Goal: Task Accomplishment & Management: Manage account settings

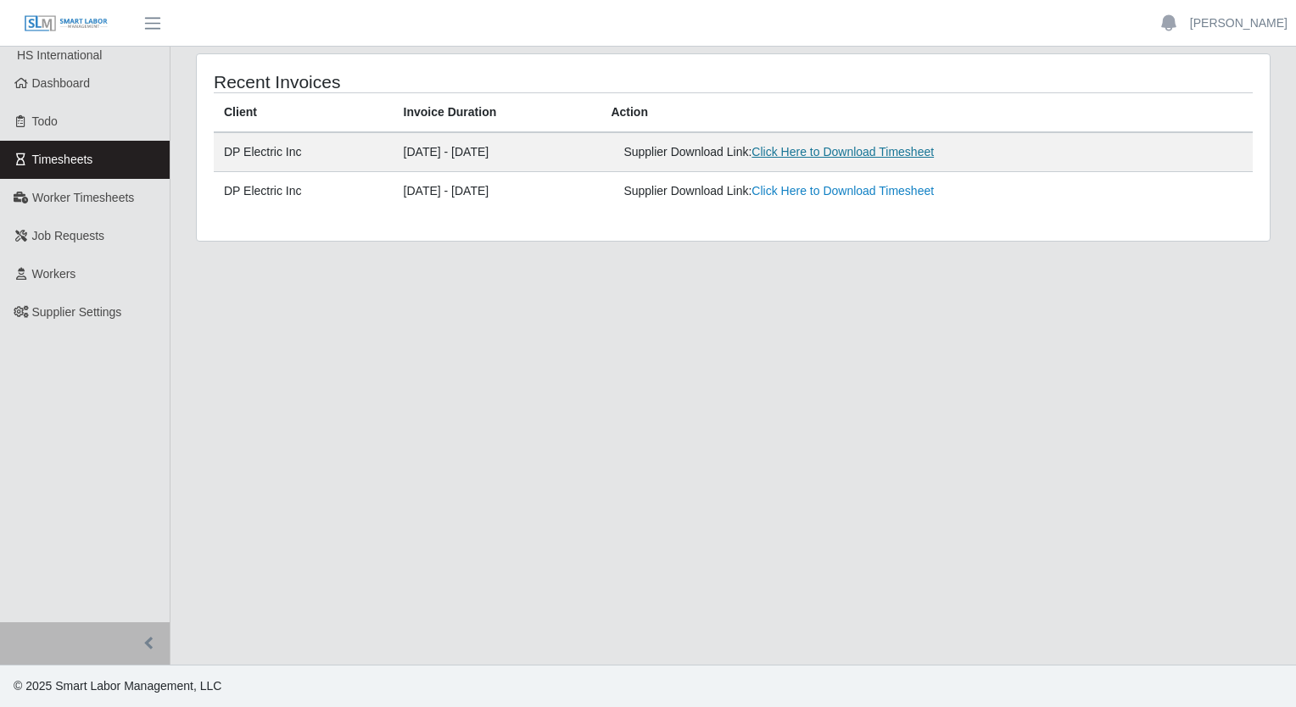
click at [862, 148] on link "Click Here to Download Timesheet" at bounding box center [842, 152] width 182 height 14
click at [68, 271] on span "Workers" at bounding box center [54, 274] width 44 height 14
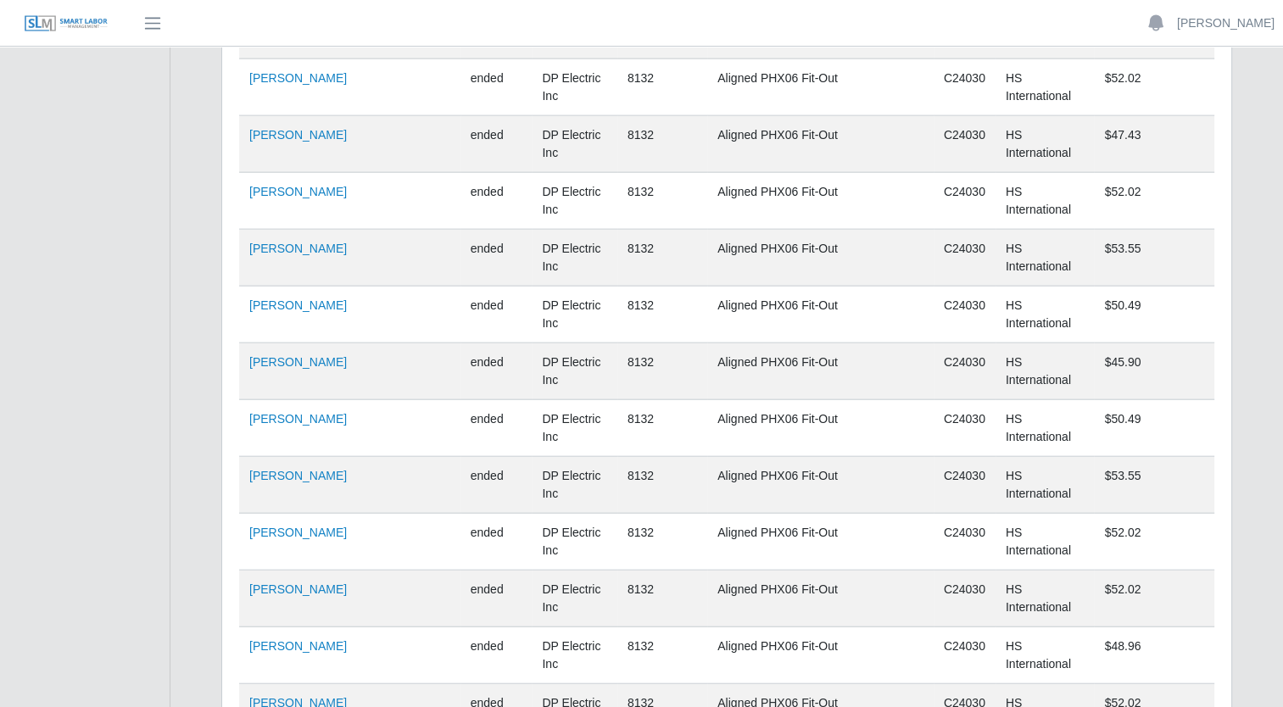
scroll to position [10972, 0]
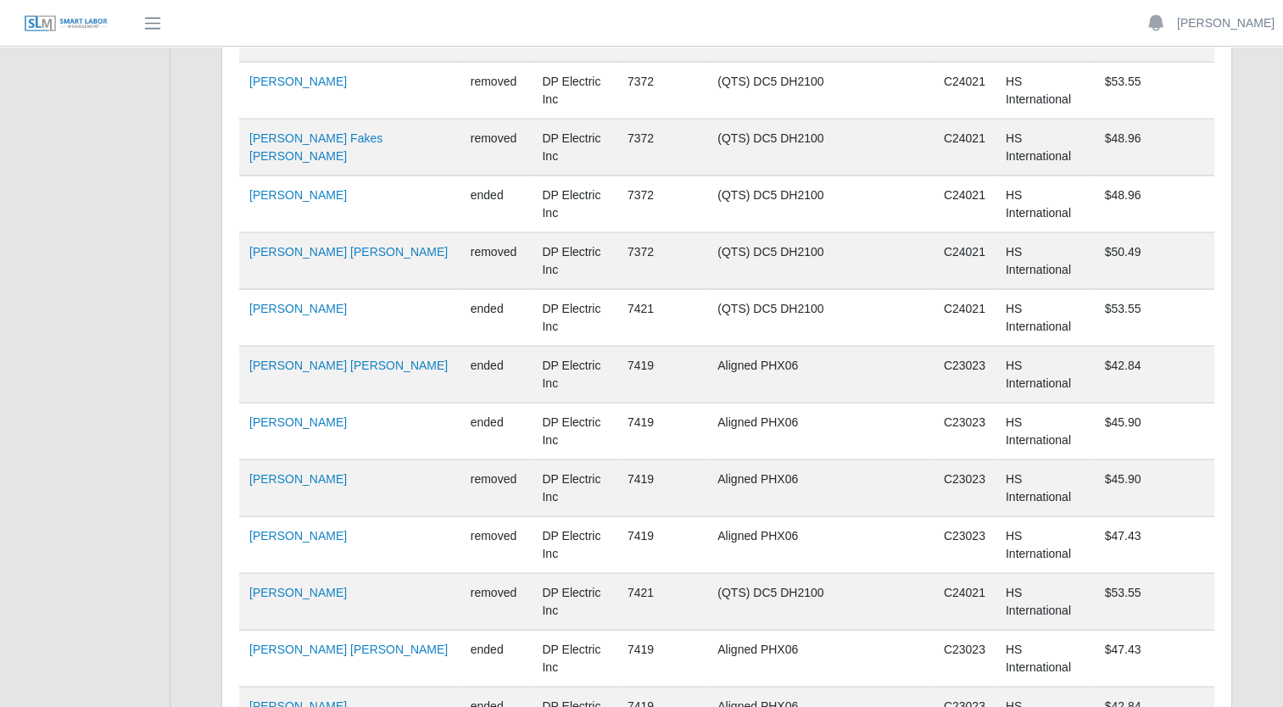
scroll to position [0, 0]
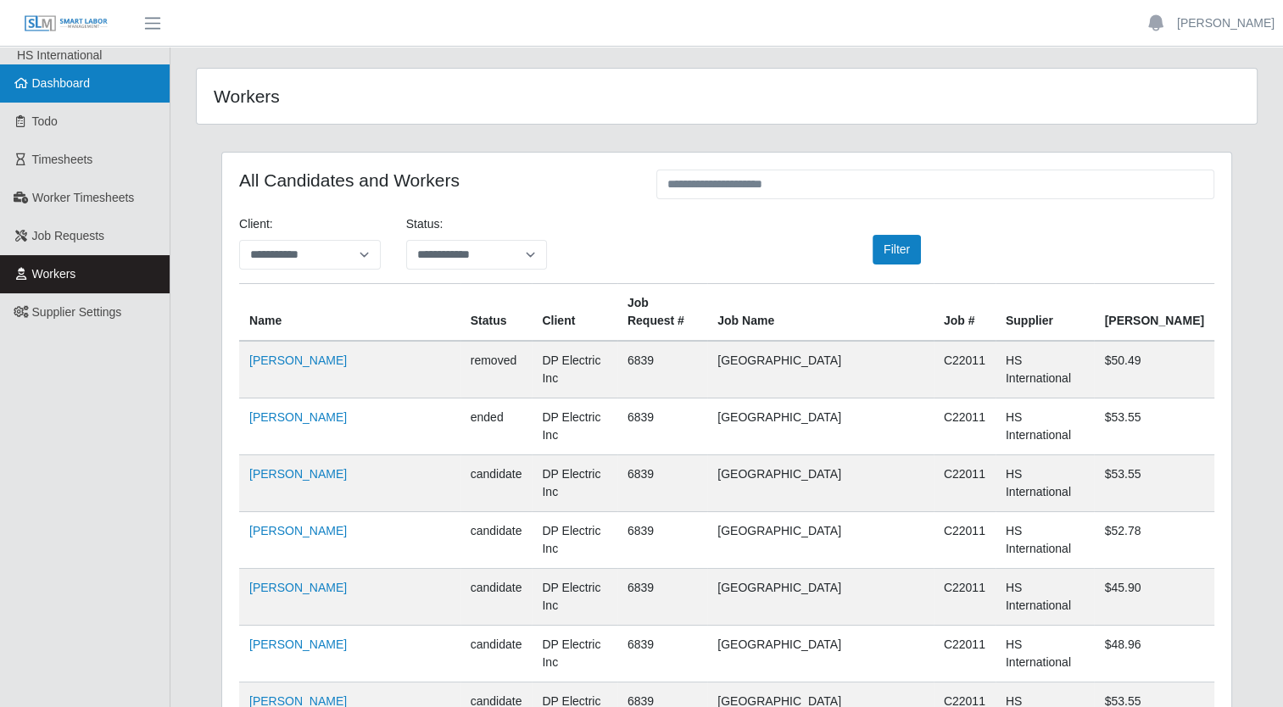
click at [72, 83] on span "Dashboard" at bounding box center [61, 83] width 59 height 14
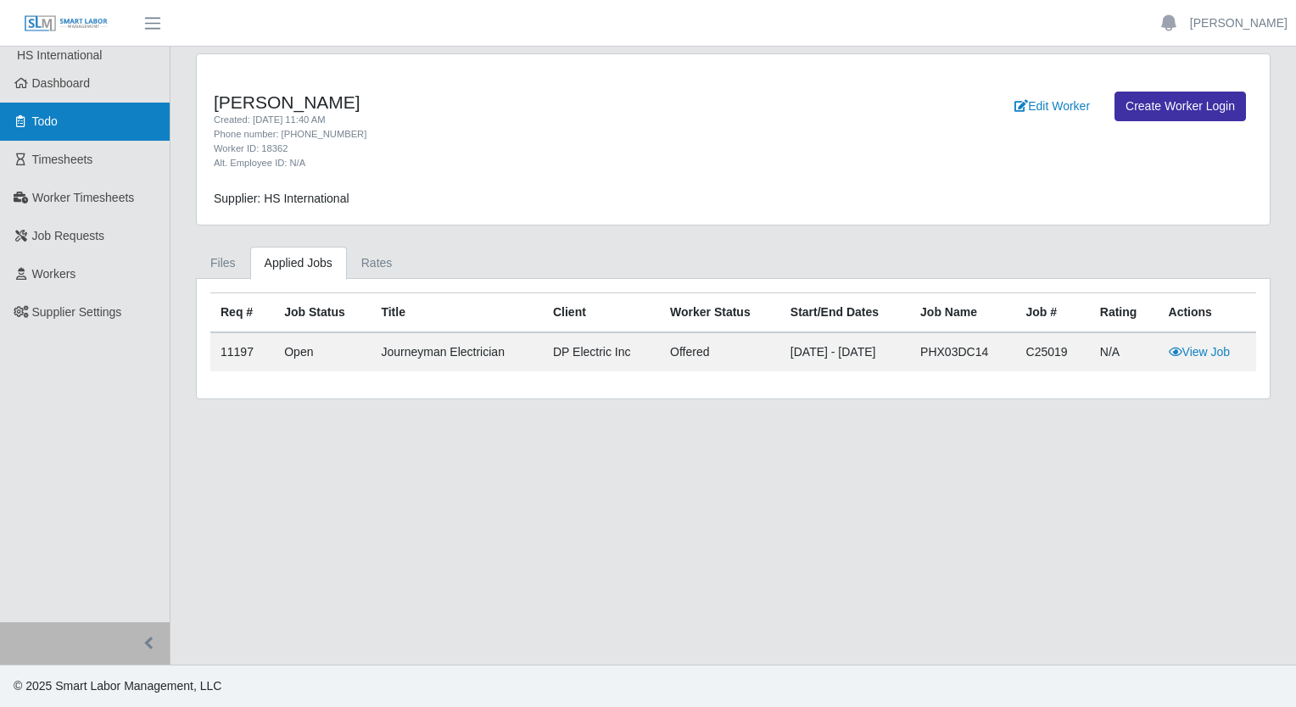
click at [47, 133] on link "Todo" at bounding box center [85, 122] width 170 height 38
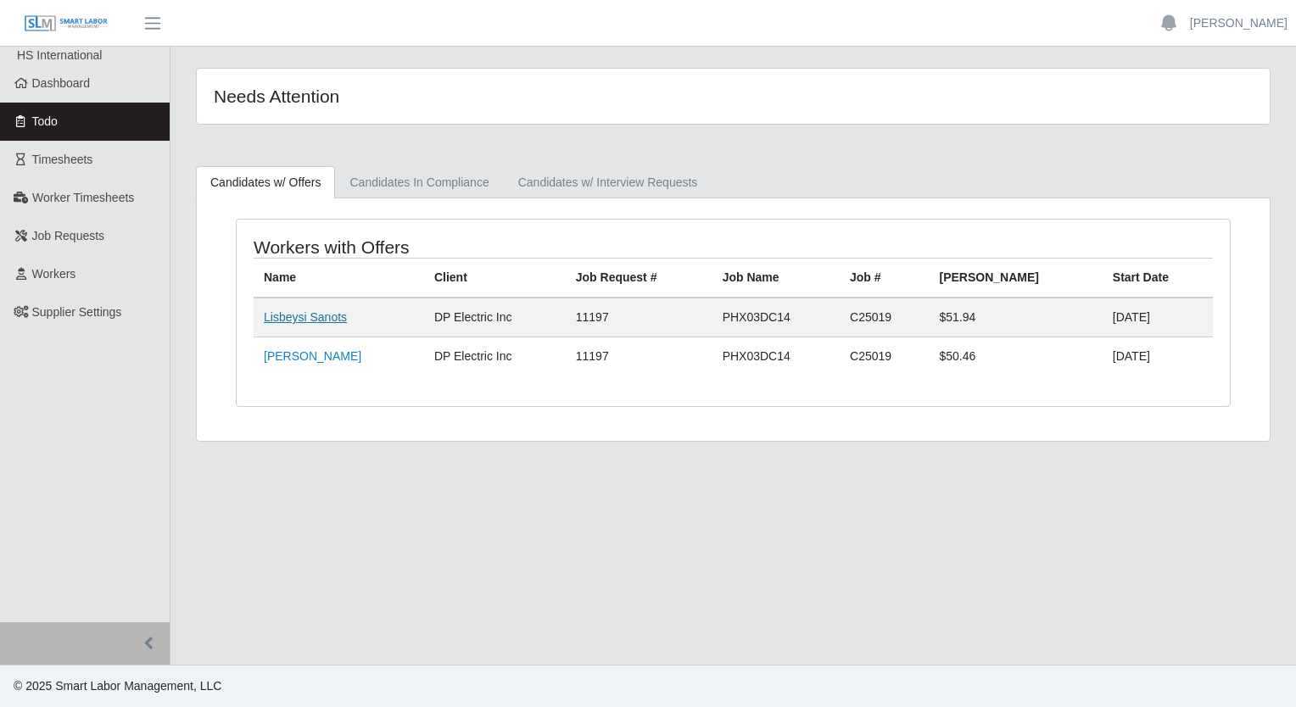
click at [322, 316] on link "Lisbeysi Sanots" at bounding box center [305, 317] width 83 height 14
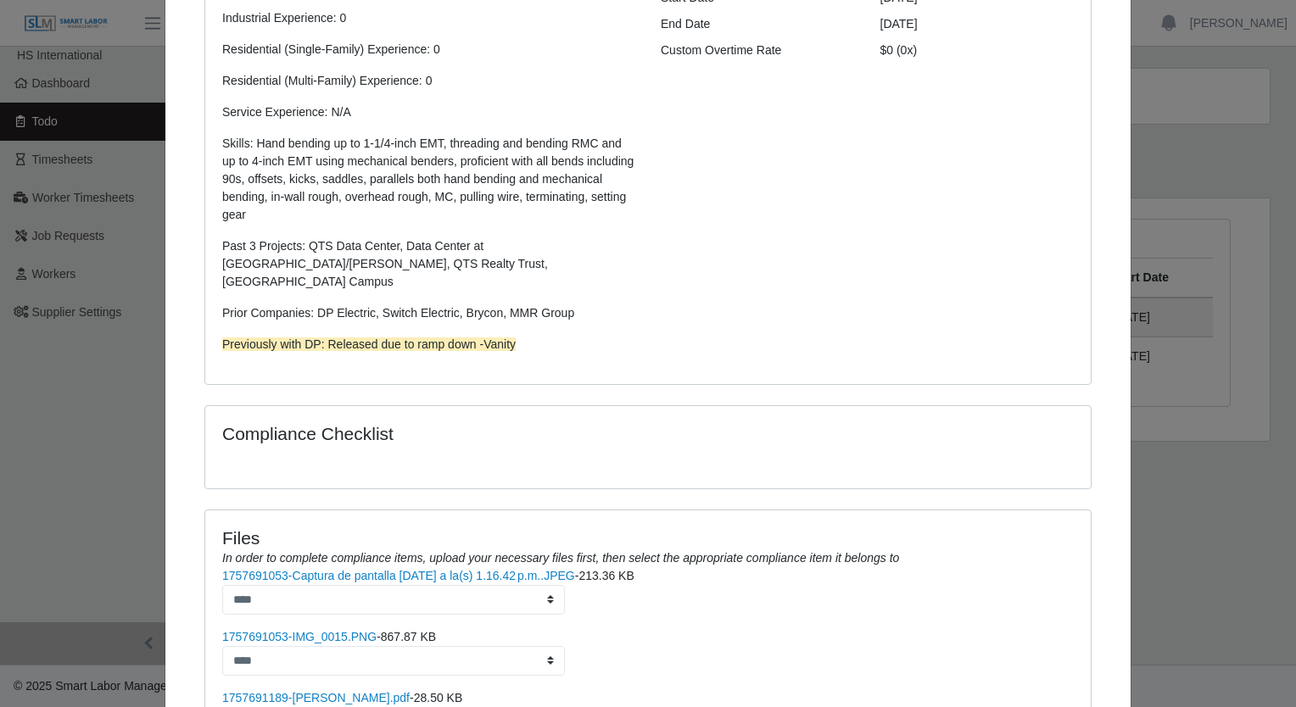
scroll to position [505, 0]
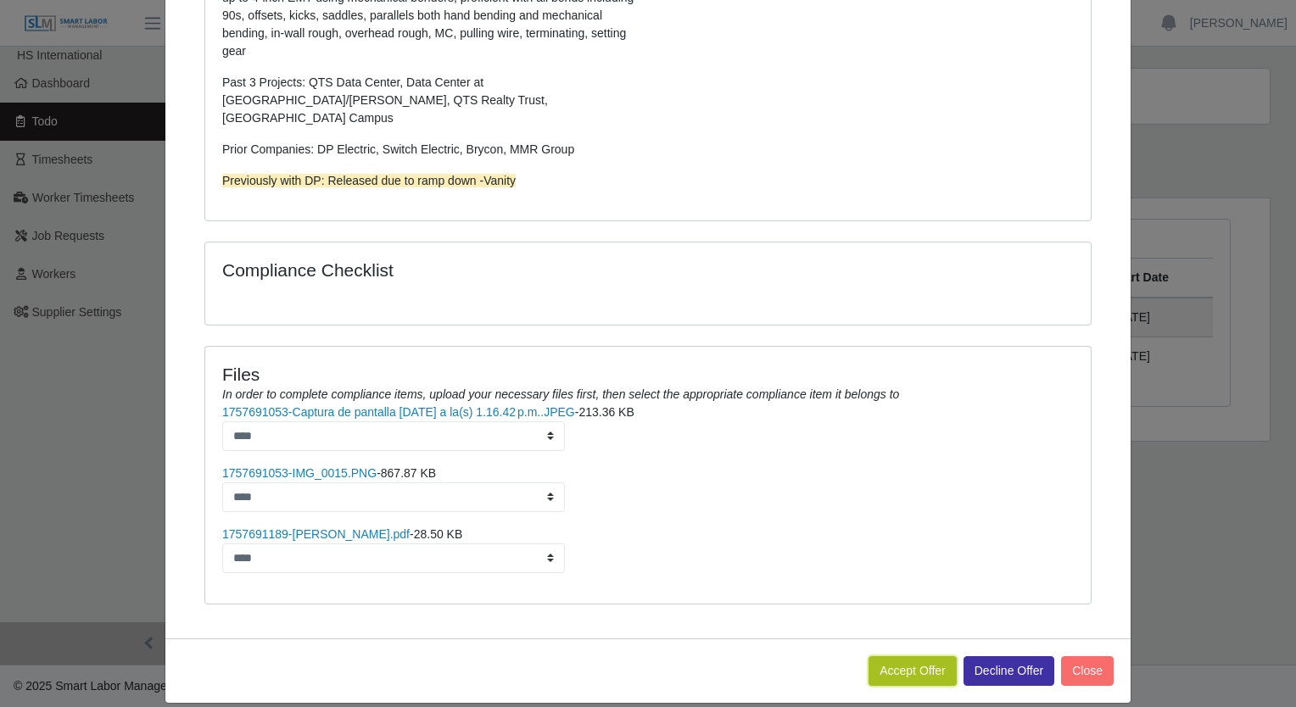
click at [933, 656] on button "Accept Offer" at bounding box center [912, 671] width 88 height 30
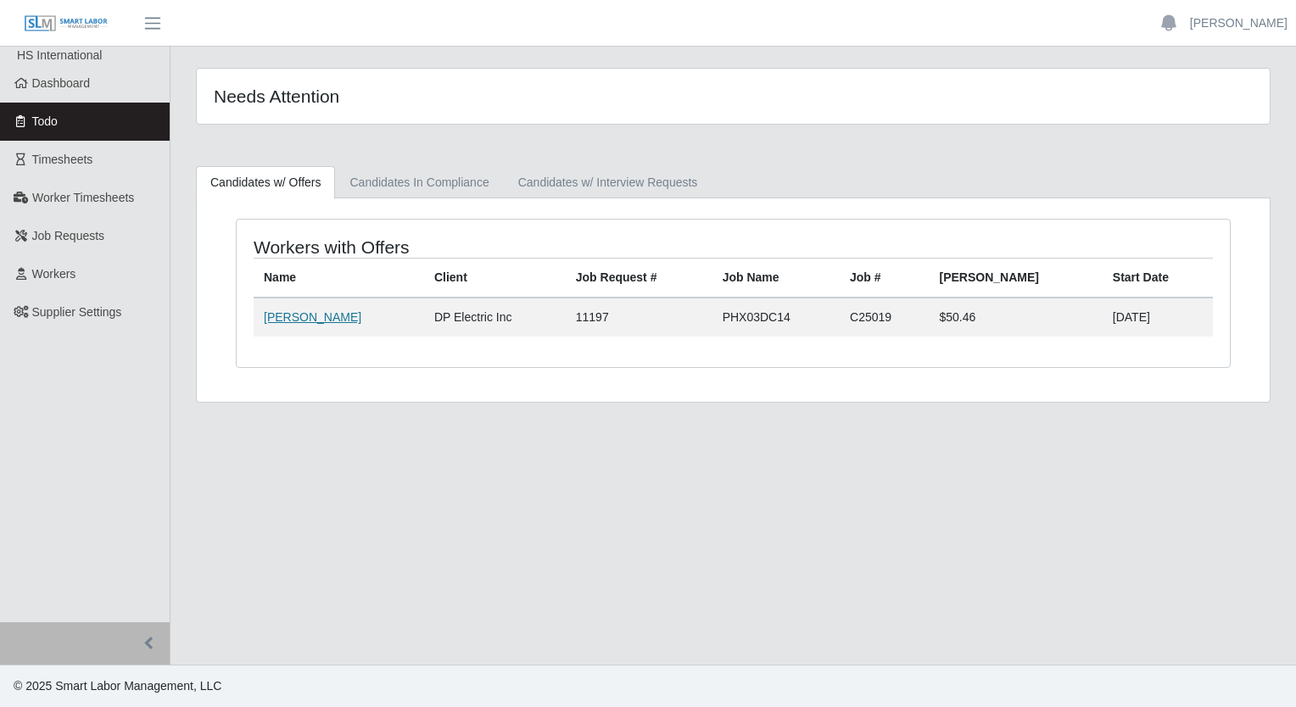
click at [292, 319] on link "Edgar Palafox" at bounding box center [313, 317] width 98 height 14
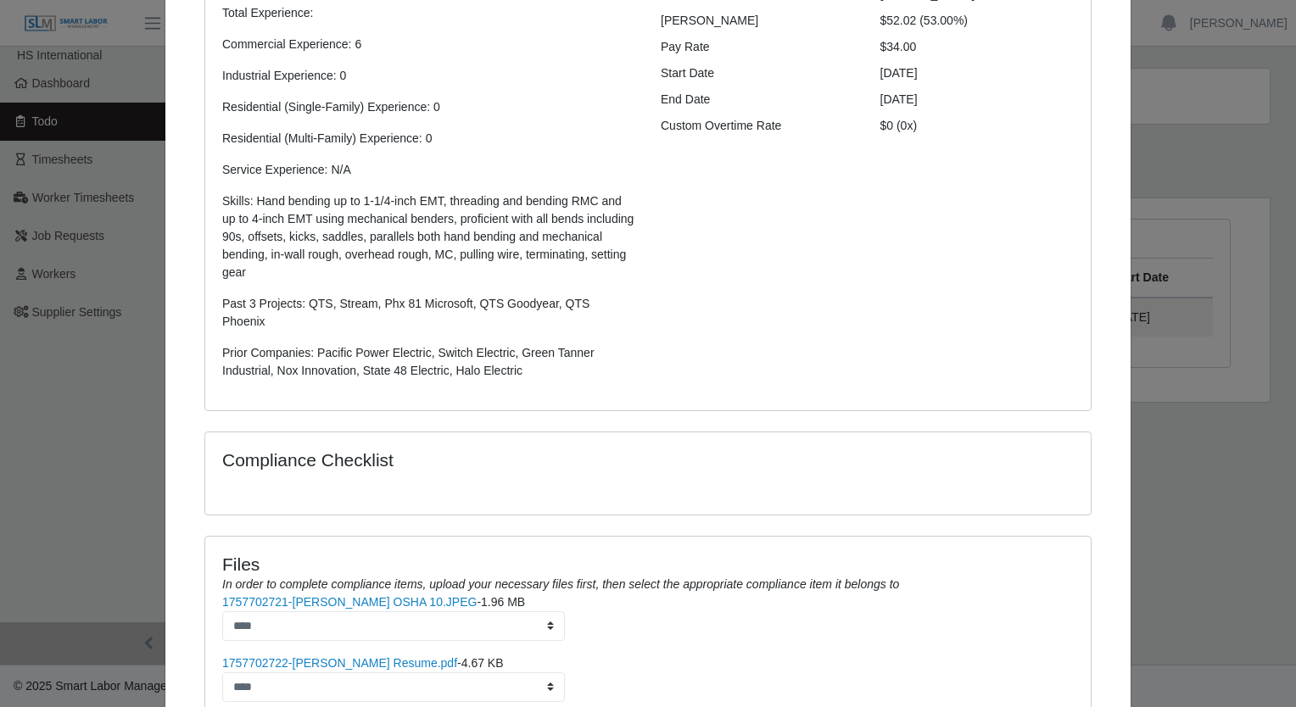
scroll to position [411, 0]
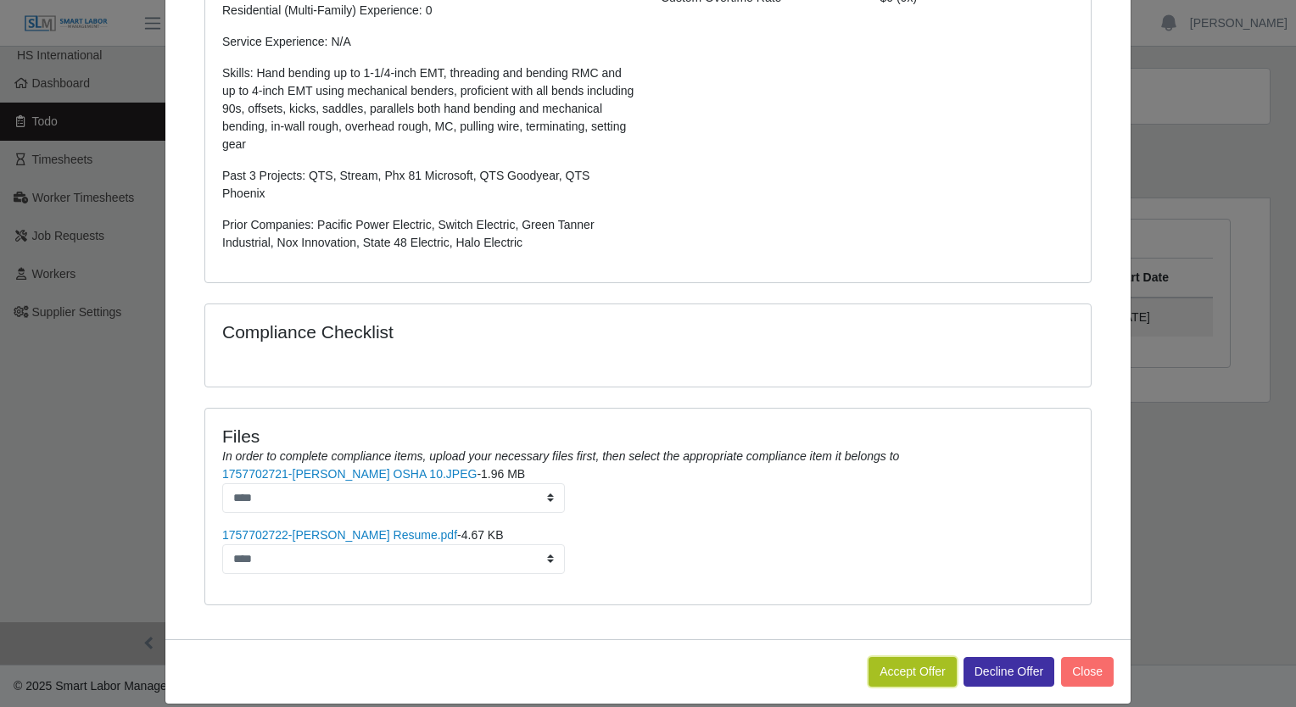
click at [923, 657] on button "Accept Offer" at bounding box center [912, 672] width 88 height 30
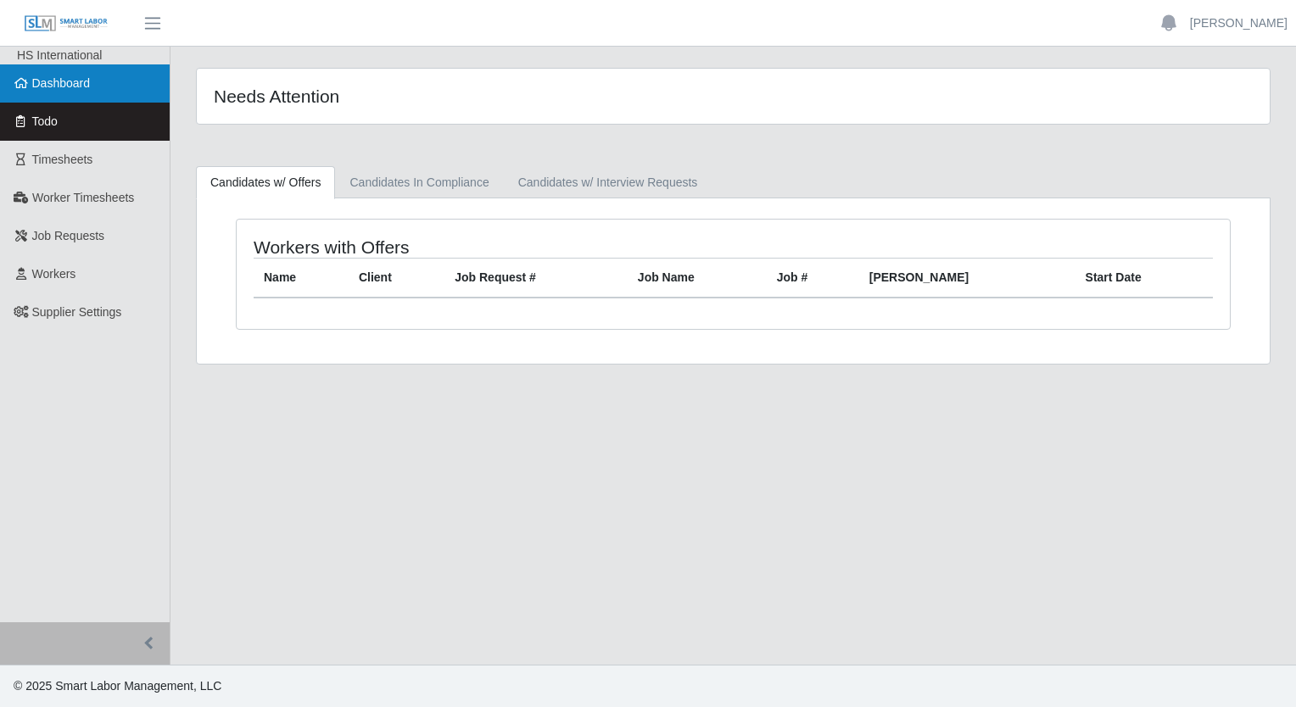
click at [98, 85] on link "Dashboard" at bounding box center [85, 83] width 170 height 38
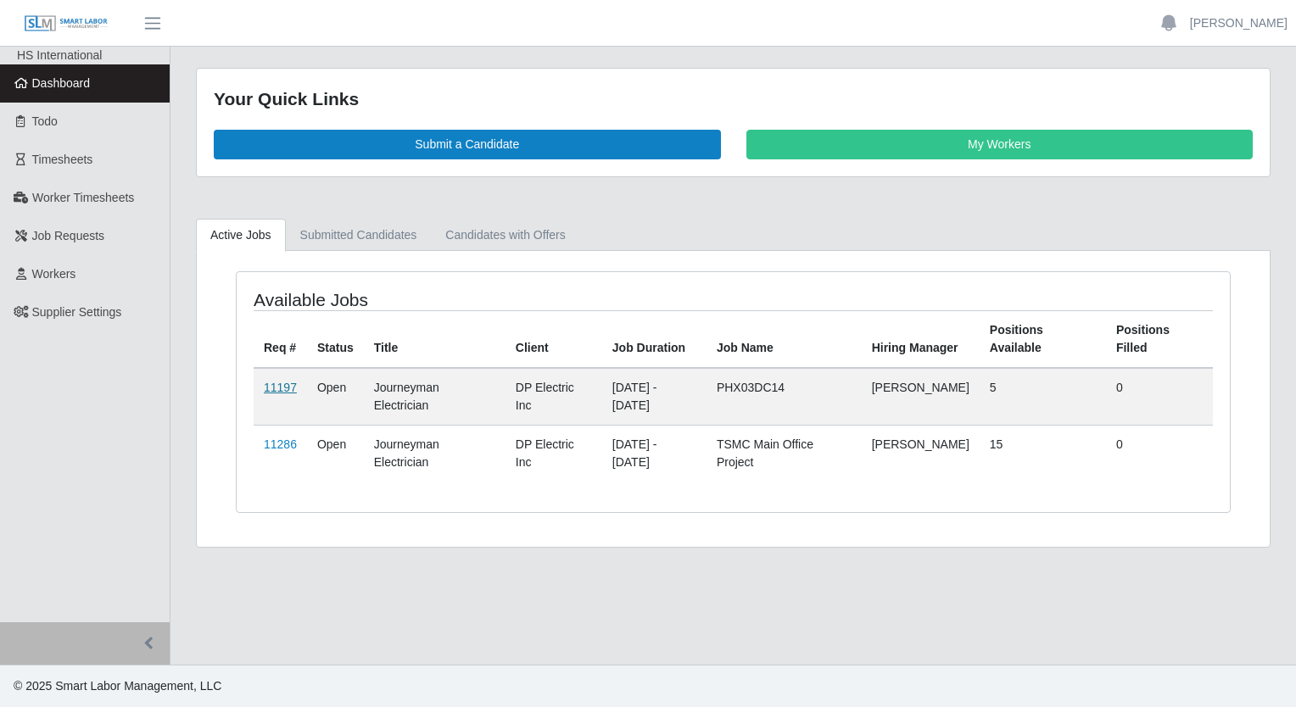
click at [282, 391] on link "11197" at bounding box center [280, 388] width 33 height 14
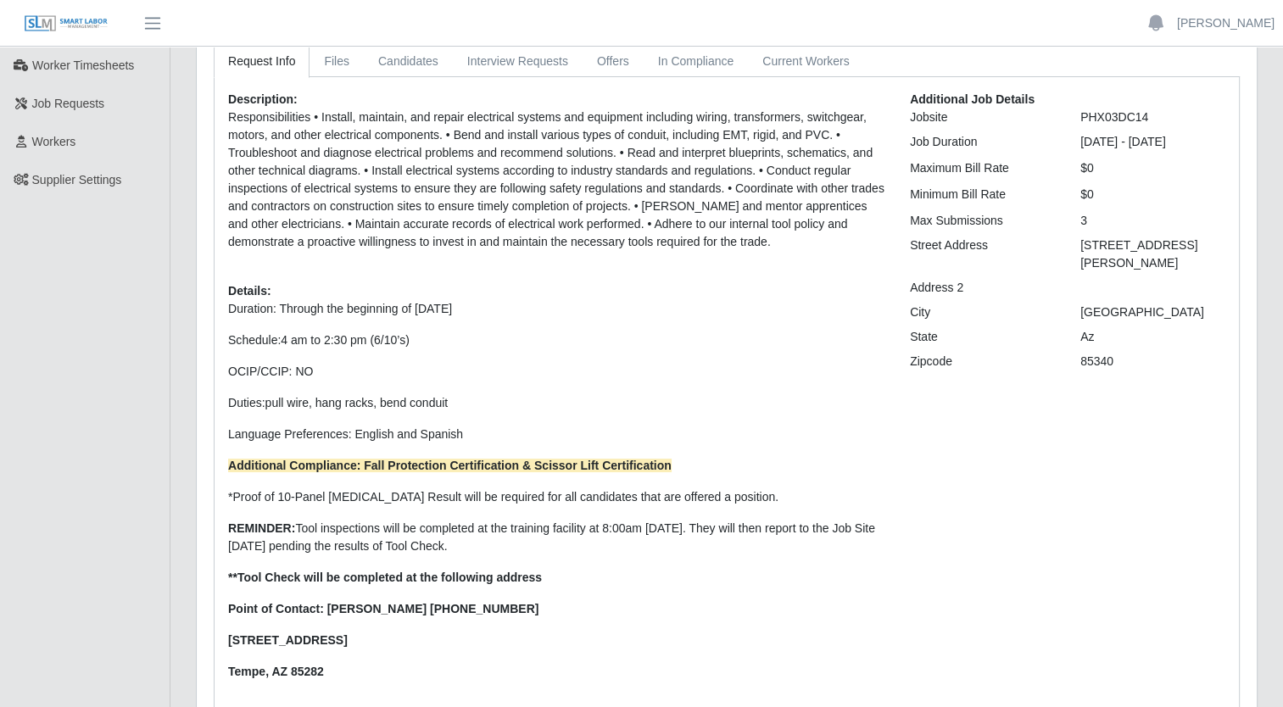
scroll to position [170, 0]
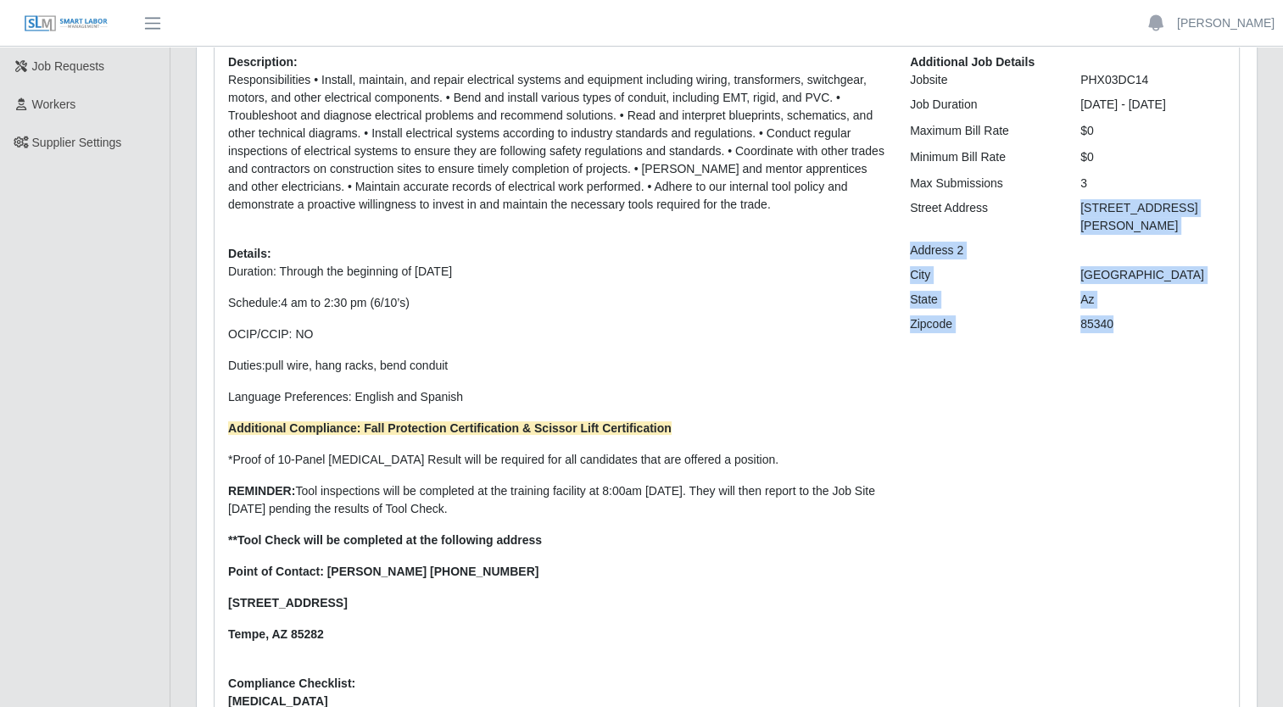
drag, startPoint x: 1081, startPoint y: 205, endPoint x: 1128, endPoint y: 304, distance: 109.6
click at [1128, 304] on div "Additional Job Details Jobsite PHX03DC14 Job Duration [DATE] - [DATE] Maximum B…" at bounding box center [1067, 388] width 341 height 671
drag, startPoint x: 1128, startPoint y: 304, endPoint x: 1115, endPoint y: 323, distance: 22.6
click at [1132, 354] on div "Additional Job Details Jobsite PHX03DC14 Job Duration [DATE] - [DATE] Maximum B…" at bounding box center [1067, 388] width 341 height 671
click at [1082, 212] on div "[STREET_ADDRESS][PERSON_NAME]" at bounding box center [1153, 217] width 170 height 36
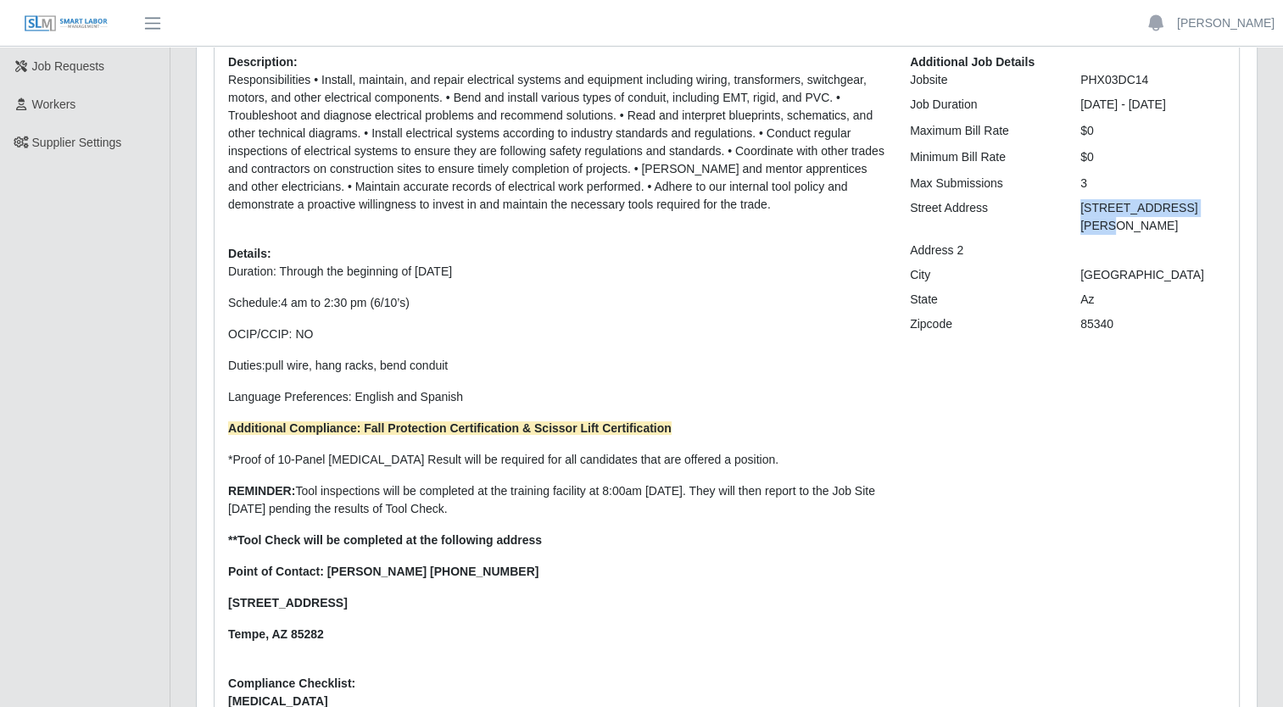
drag, startPoint x: 1213, startPoint y: 203, endPoint x: 1079, endPoint y: 200, distance: 134.0
click at [1079, 200] on div "[STREET_ADDRESS][PERSON_NAME]" at bounding box center [1153, 217] width 170 height 36
drag, startPoint x: 1079, startPoint y: 200, endPoint x: 1102, endPoint y: 209, distance: 25.2
copy div "[STREET_ADDRESS][PERSON_NAME]"
